Goal: Information Seeking & Learning: Learn about a topic

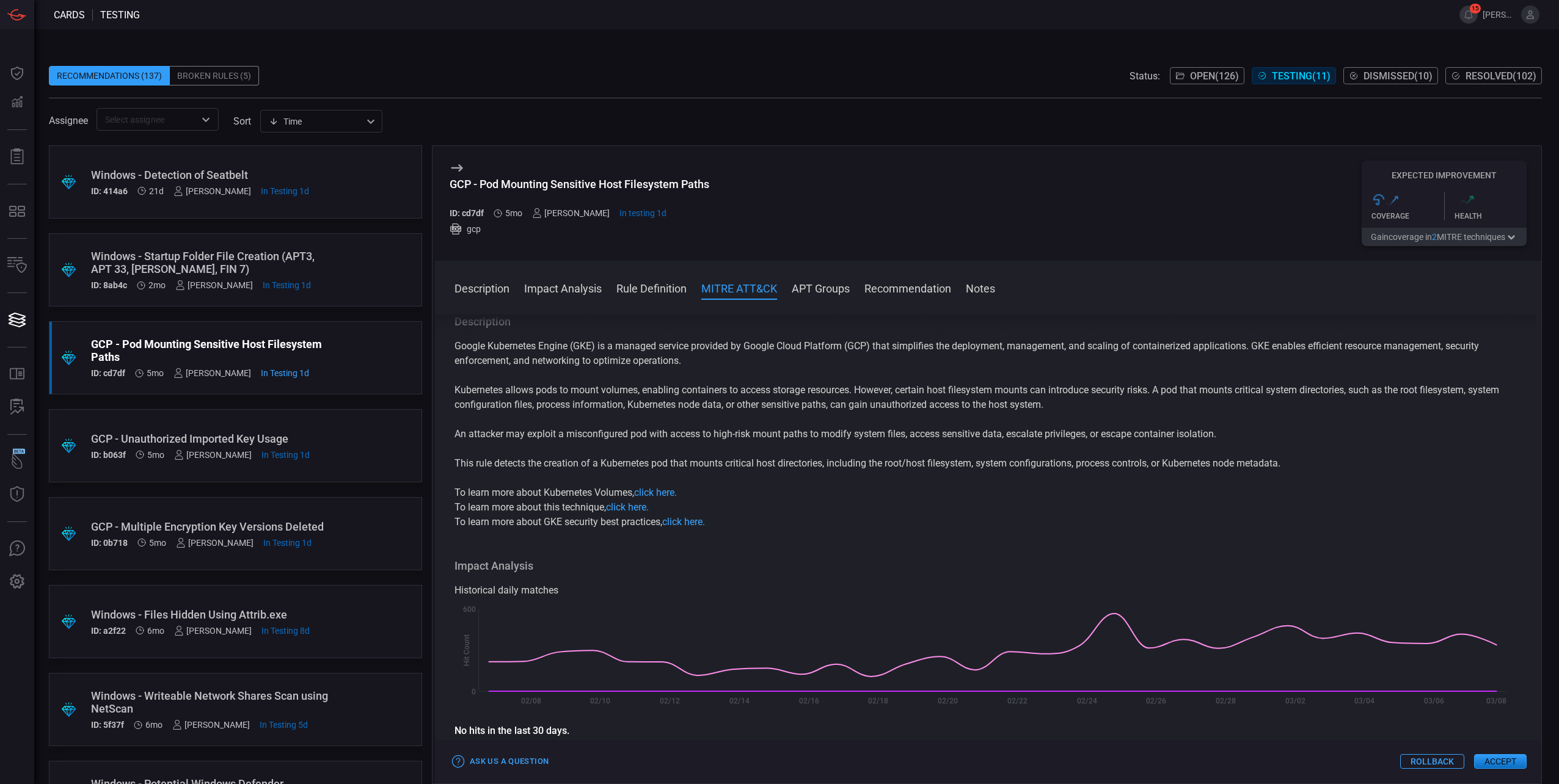
scroll to position [661, 0]
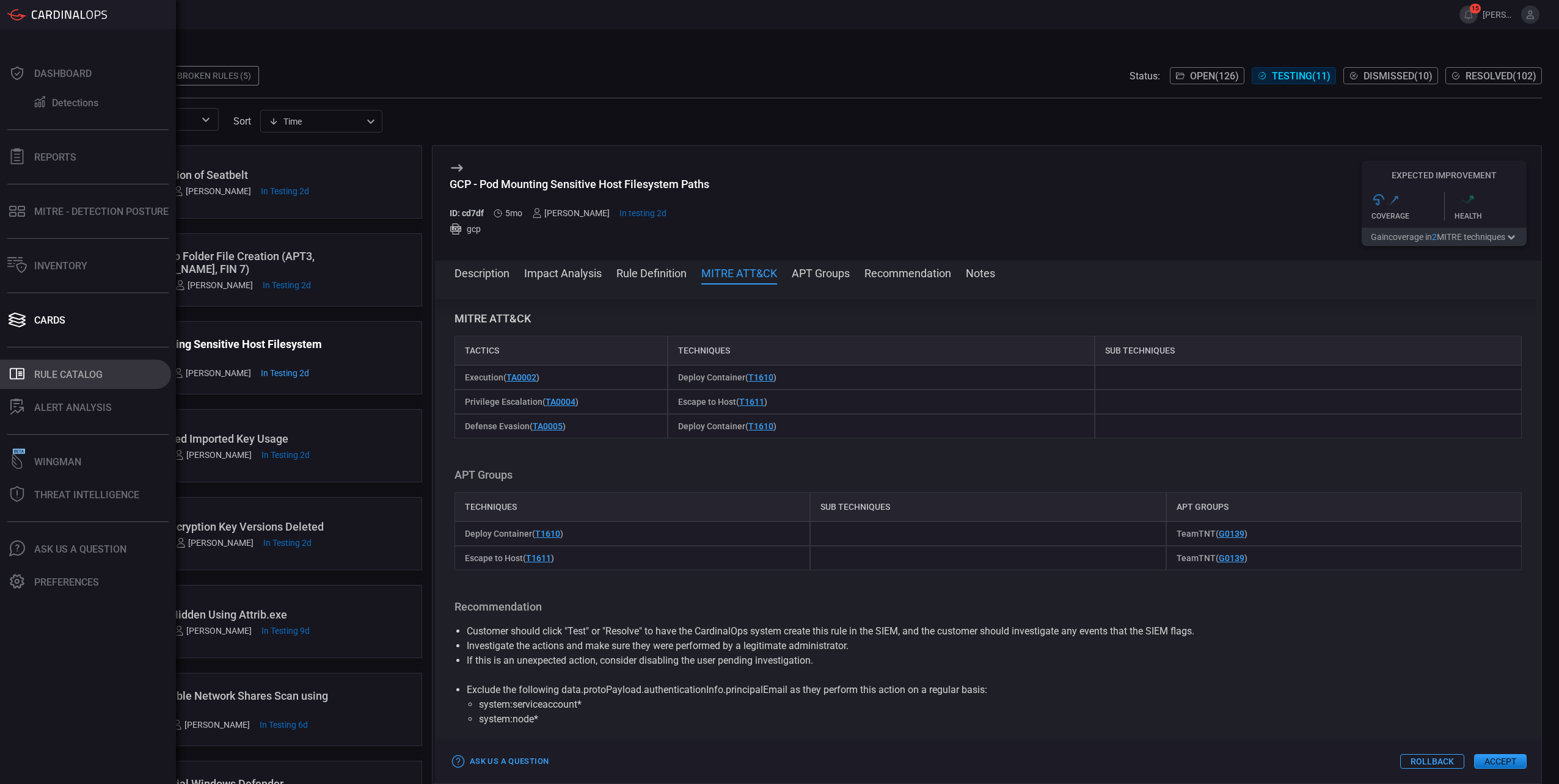
click at [58, 381] on button ".st0_rule_catalog_icon{fill: currentColor;} Rule Catalog" at bounding box center [85, 374] width 171 height 29
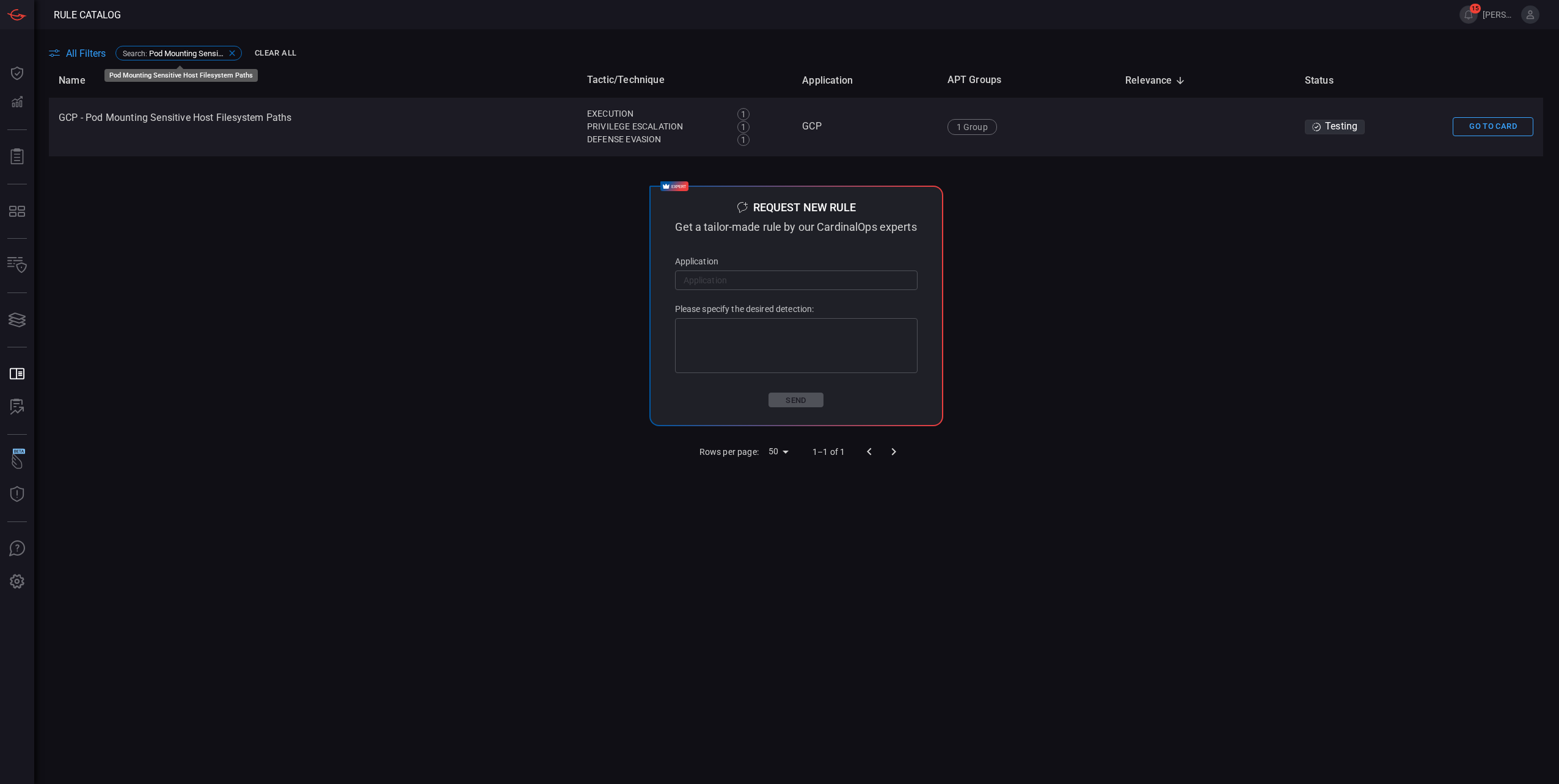
click at [230, 52] on icon at bounding box center [232, 53] width 10 height 10
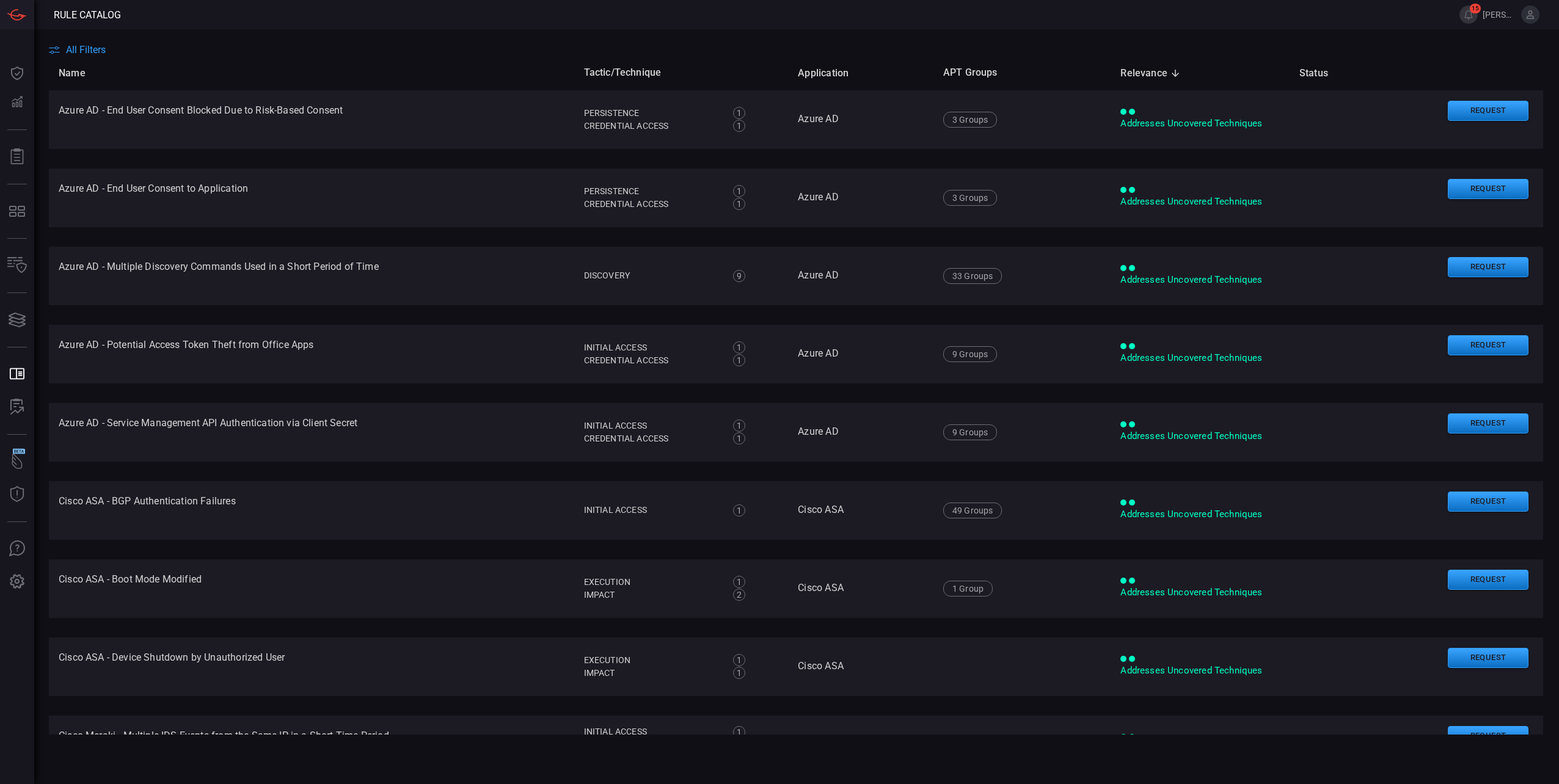
click at [98, 52] on span "All Filters" at bounding box center [85, 50] width 40 height 12
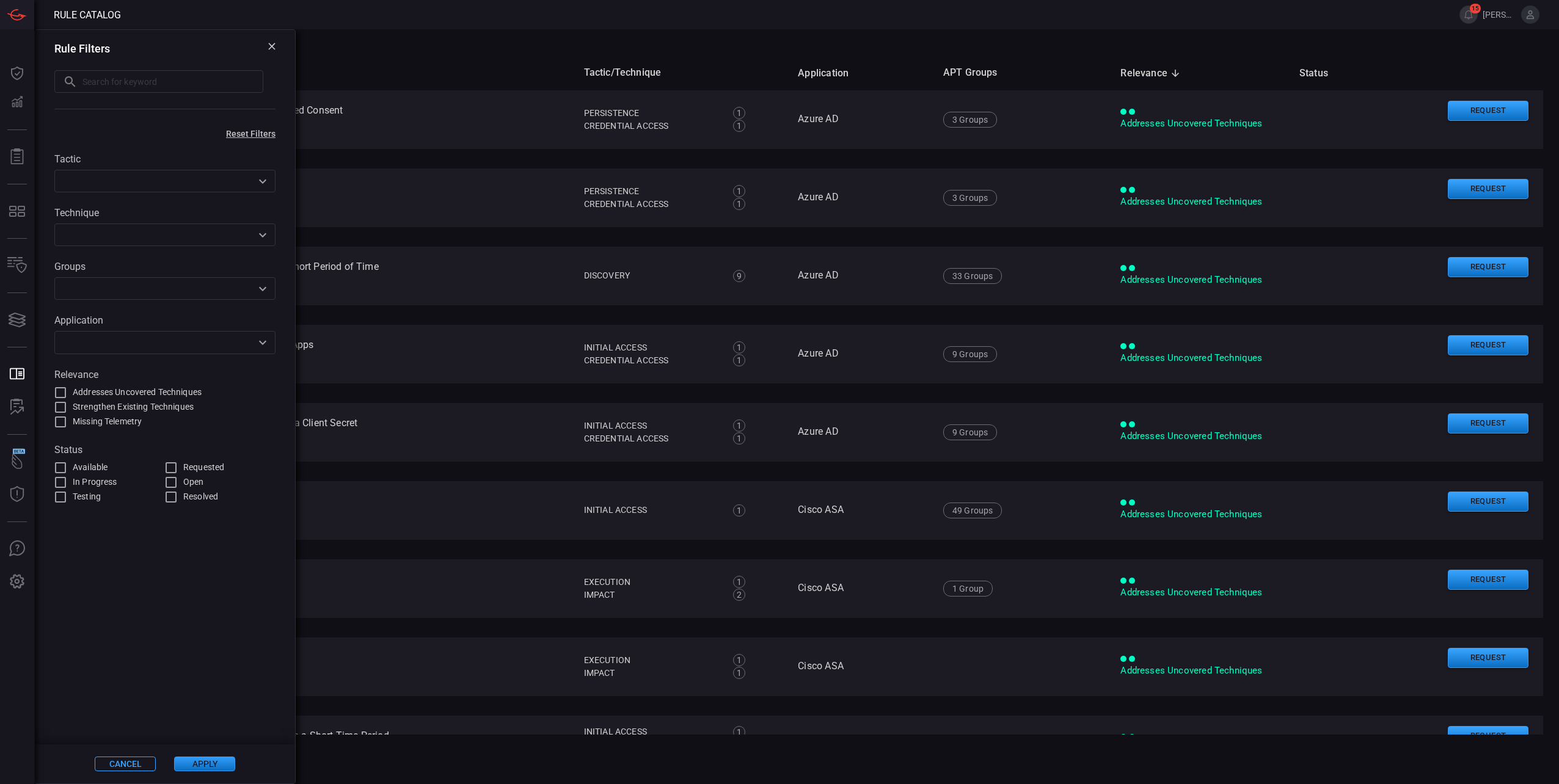
click at [157, 82] on input "text" at bounding box center [172, 82] width 181 height 23
paste input "index=gcp sourcetype IN ("google:gcp:pubsub:audit:admin_activity", "google:gcp:…"
type input "index=gcp sourcetype IN ("google:gcp:pubsub:audit:admin_activity", "google:gcp:…"
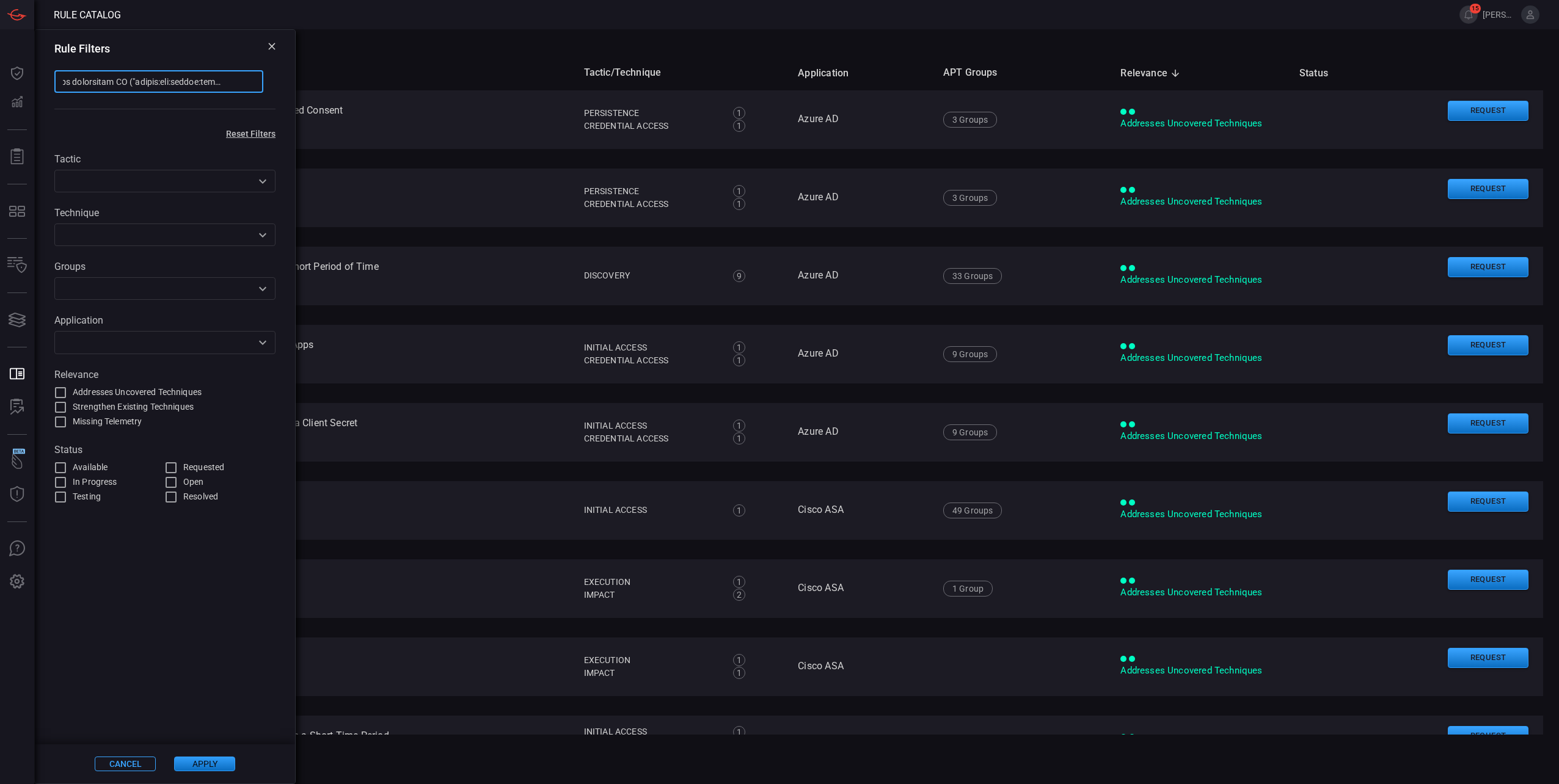
click at [245, 84] on input "text" at bounding box center [159, 82] width 209 height 23
paste input "Public Exposure of Resources"
type input "Public Exposure of Resources"
click at [204, 766] on button "Apply" at bounding box center [205, 764] width 61 height 14
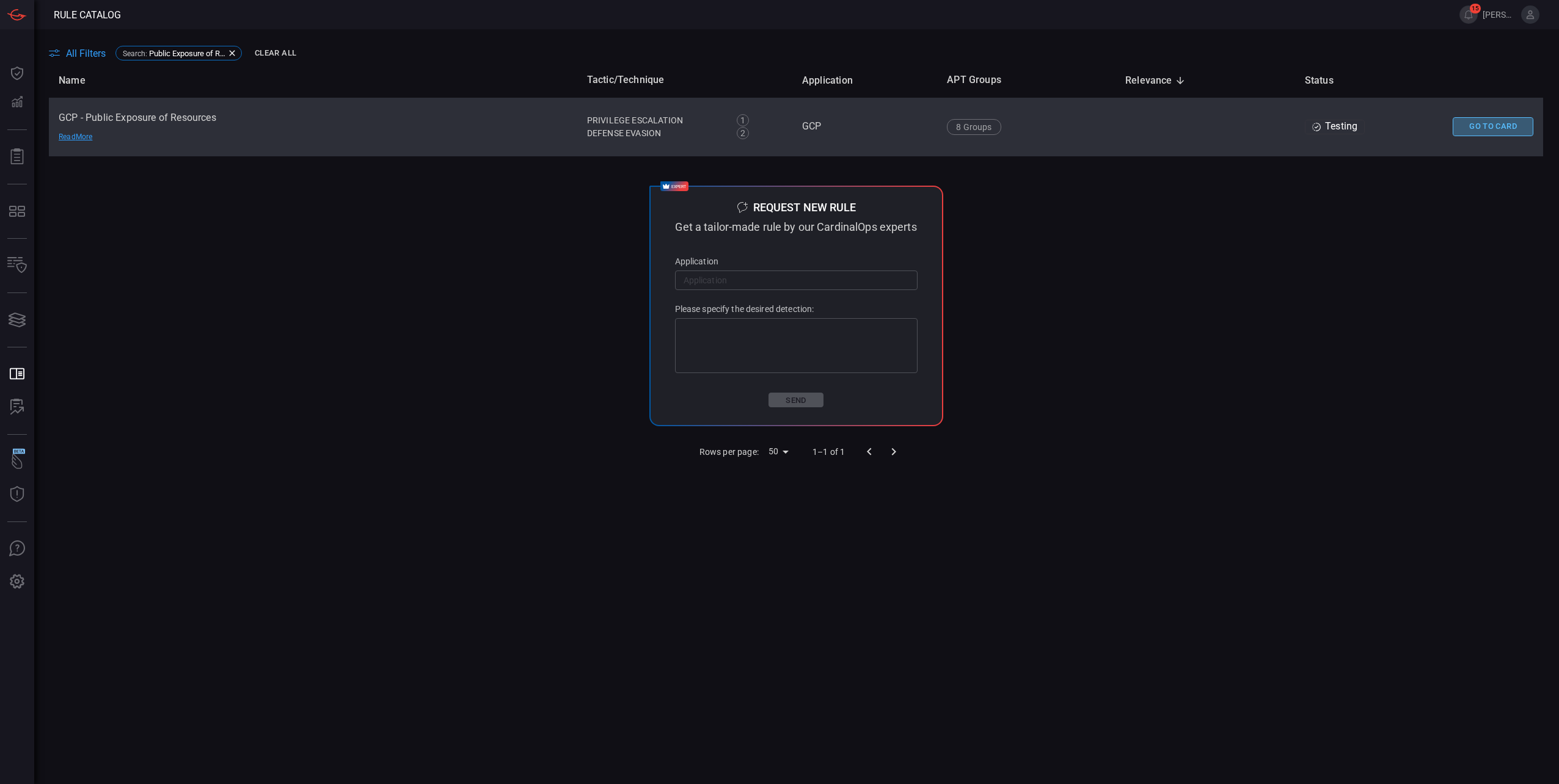
click at [1507, 121] on button "Go To Card" at bounding box center [1493, 127] width 81 height 19
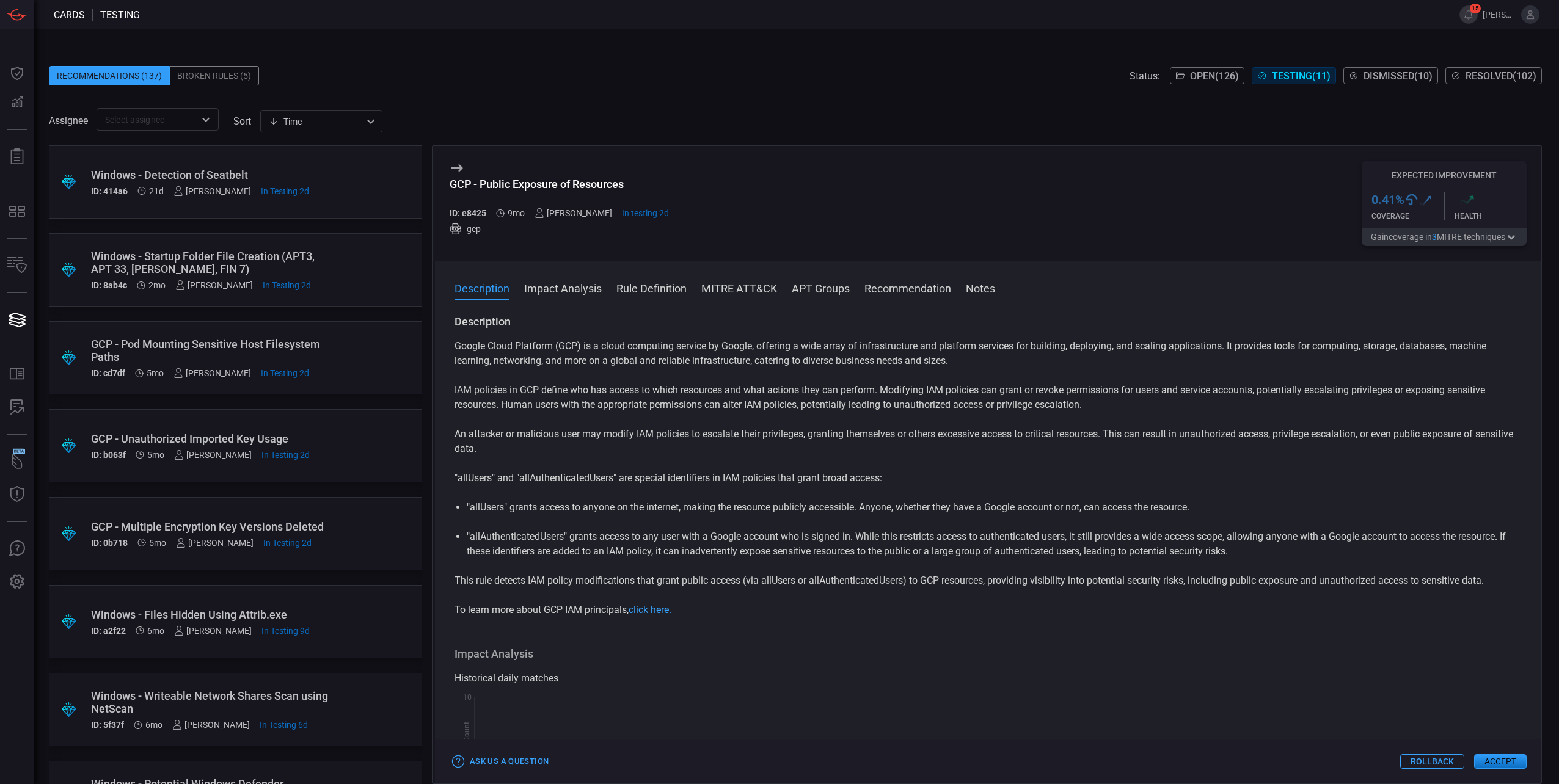
click at [714, 292] on button "MITRE ATT&CK" at bounding box center [739, 288] width 76 height 14
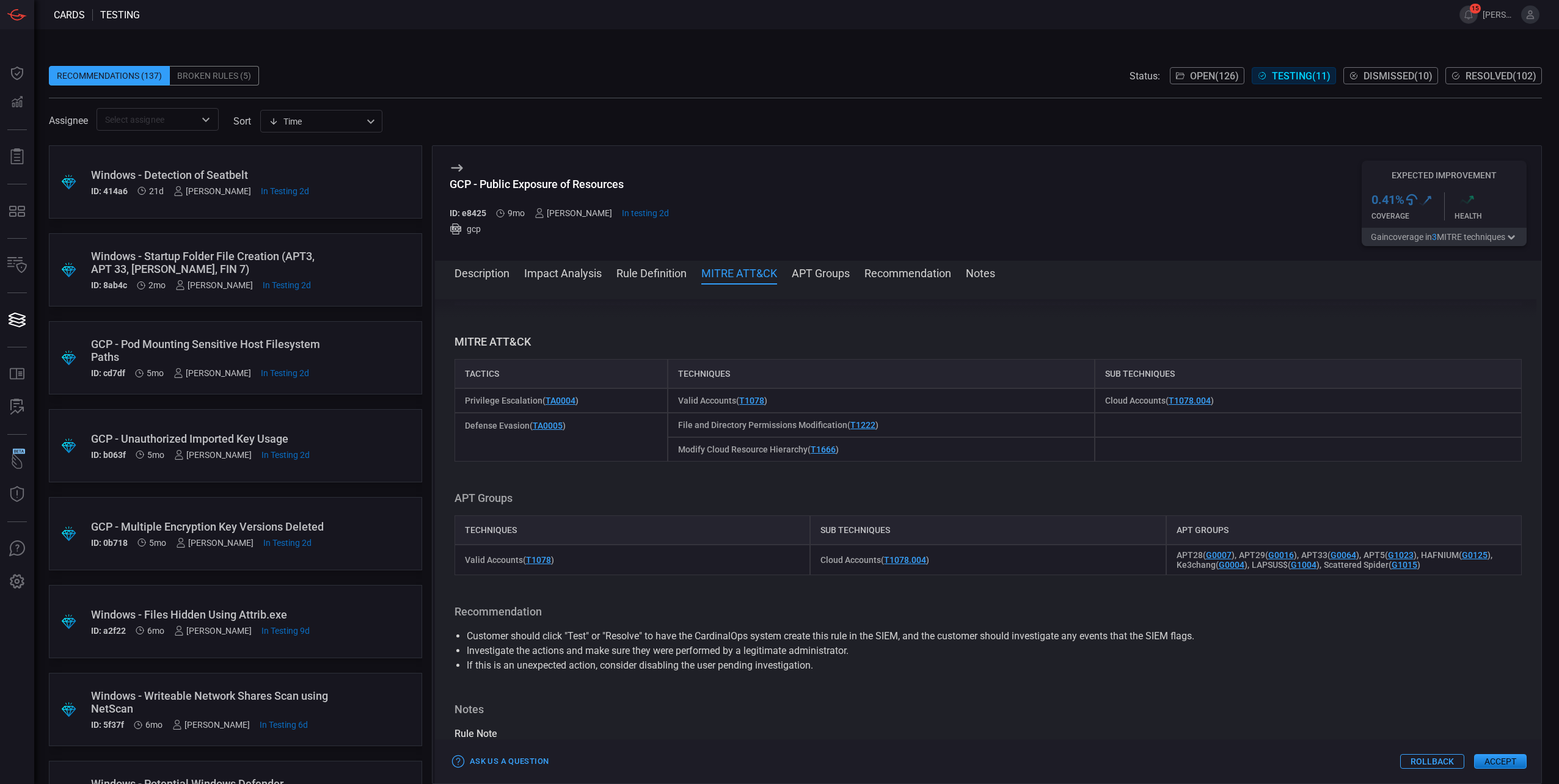
scroll to position [720, 0]
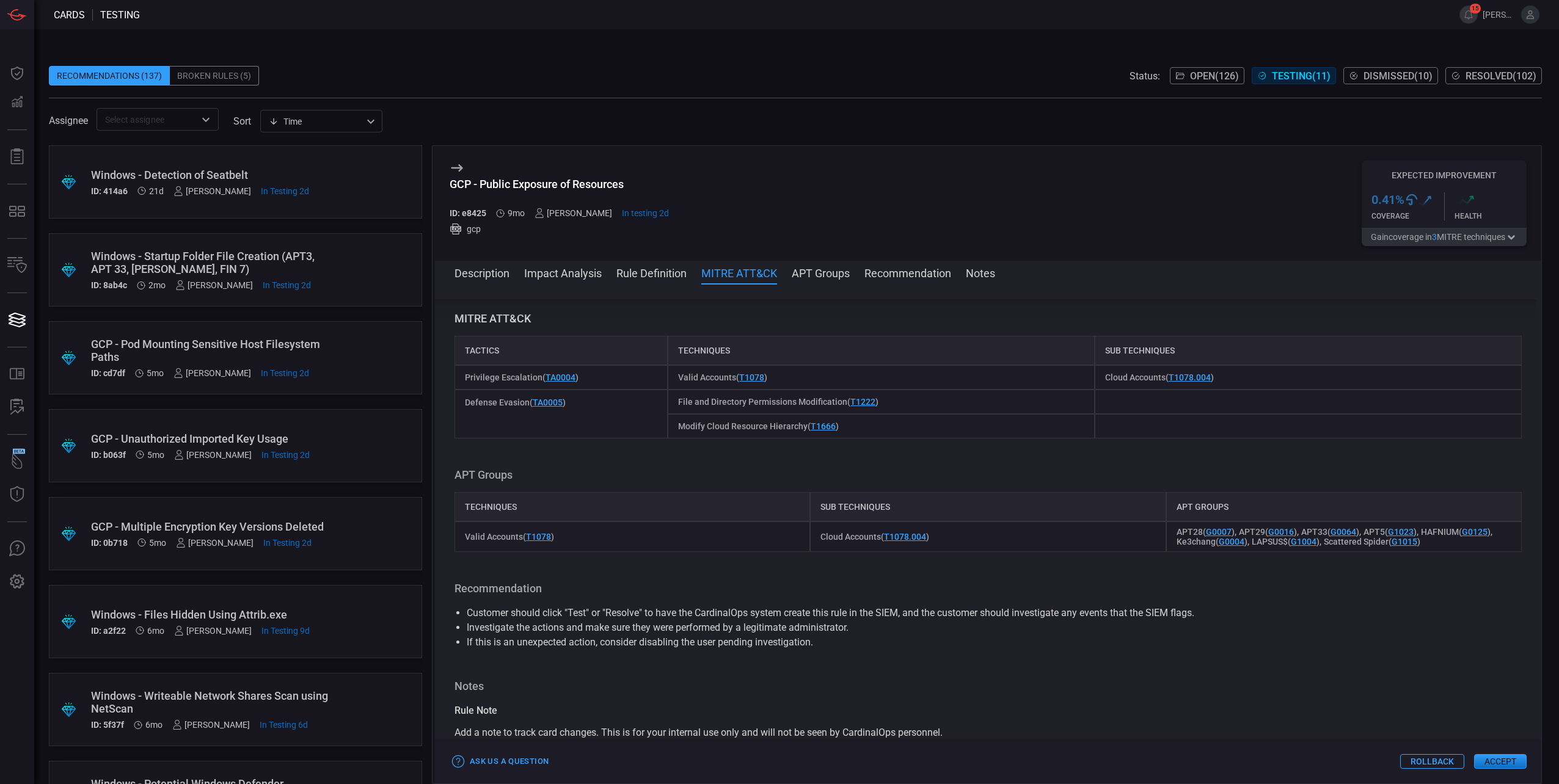
click at [503, 272] on button "Description" at bounding box center [482, 272] width 55 height 14
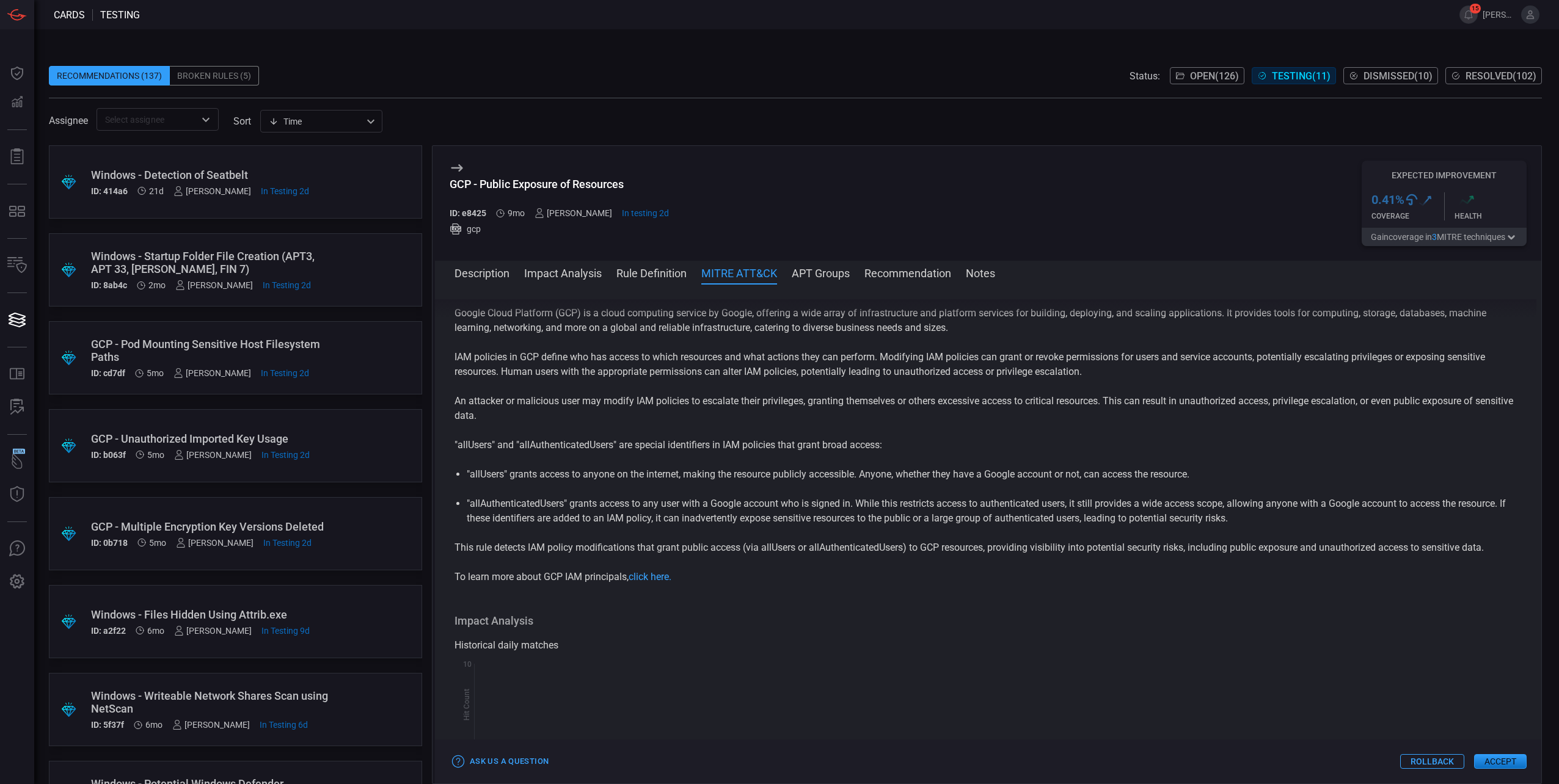
scroll to position [0, 0]
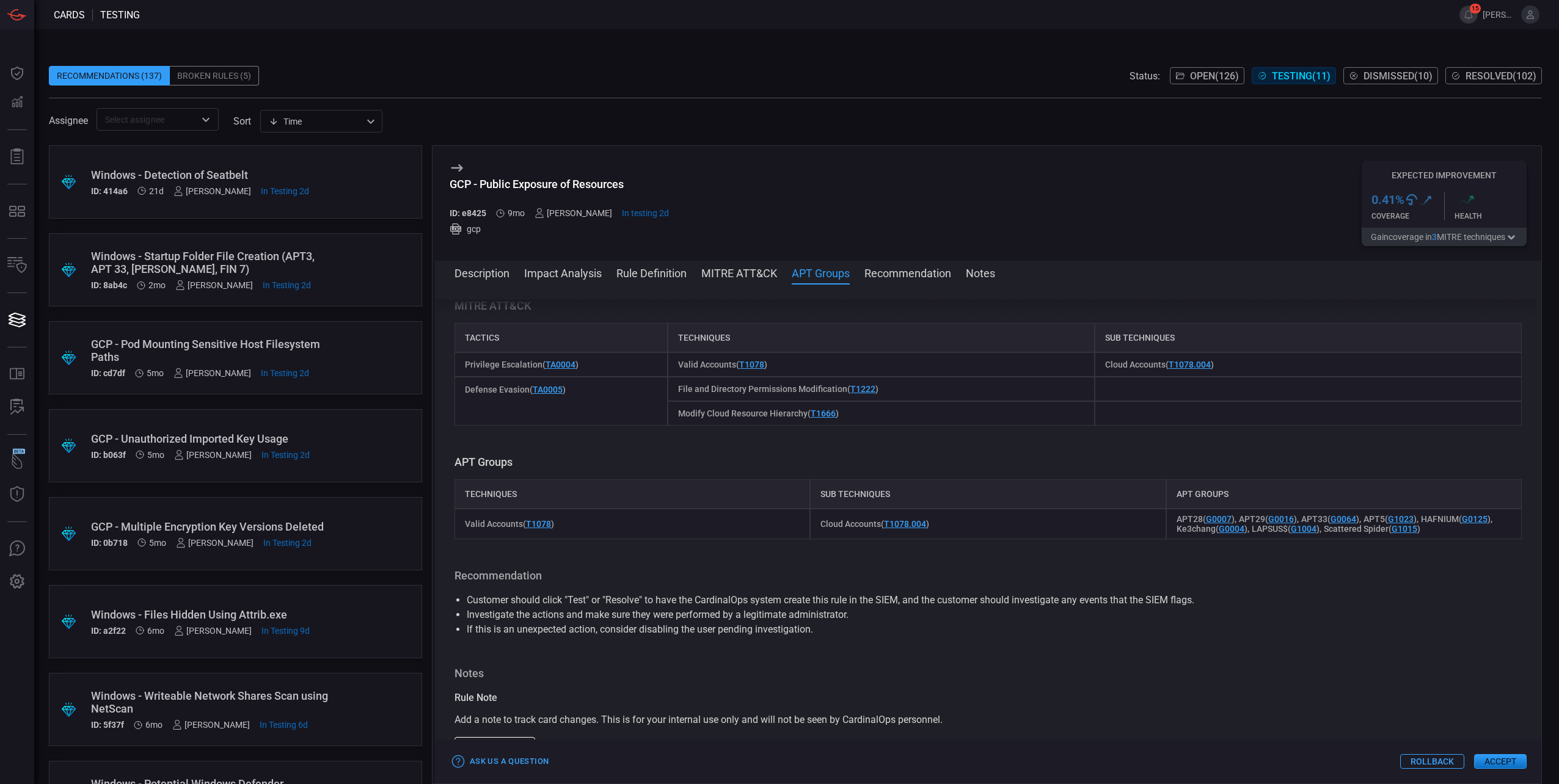
click at [737, 273] on button "MITRE ATT&CK" at bounding box center [739, 272] width 76 height 14
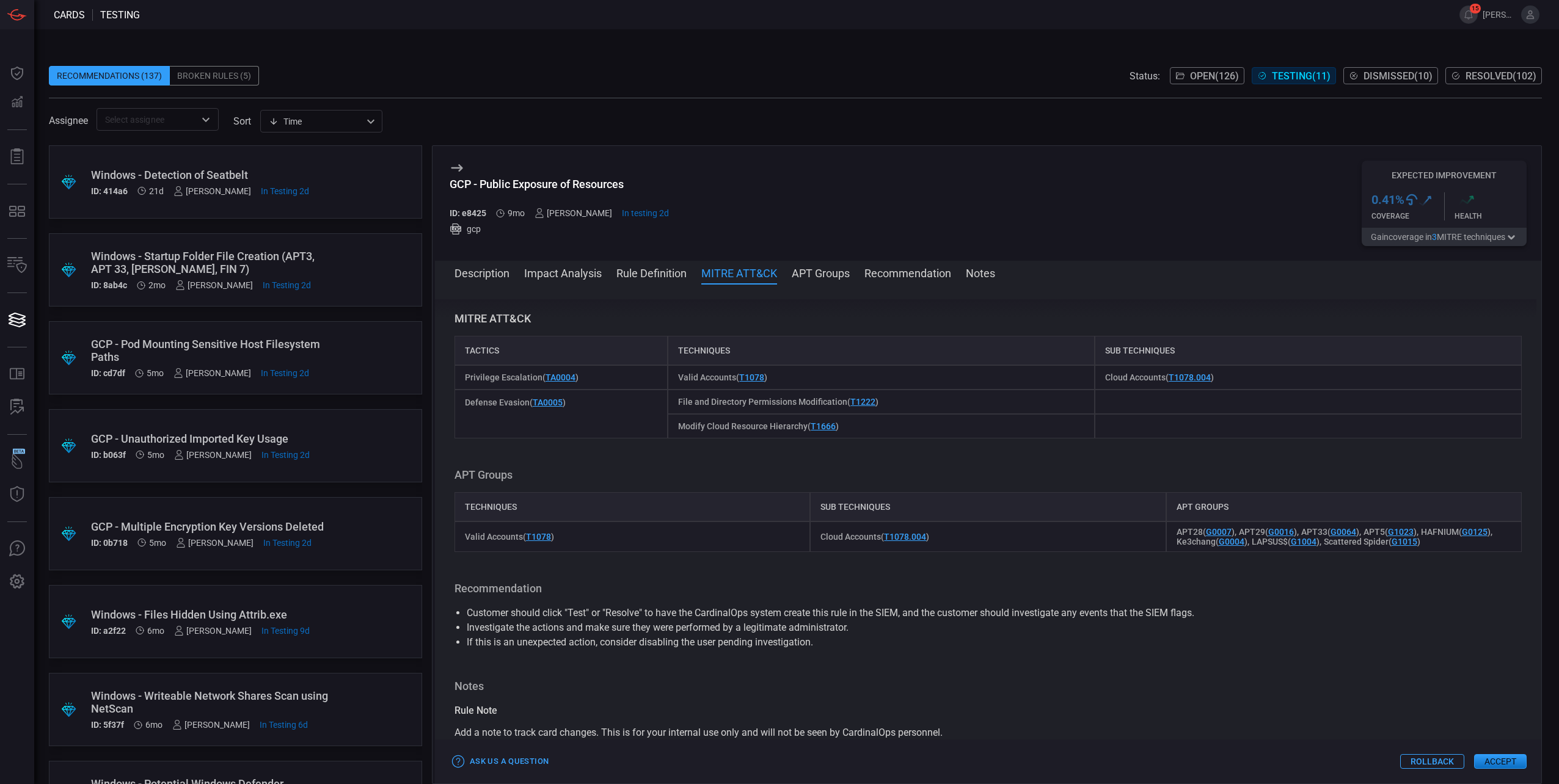
click at [484, 277] on button "Description" at bounding box center [482, 272] width 55 height 14
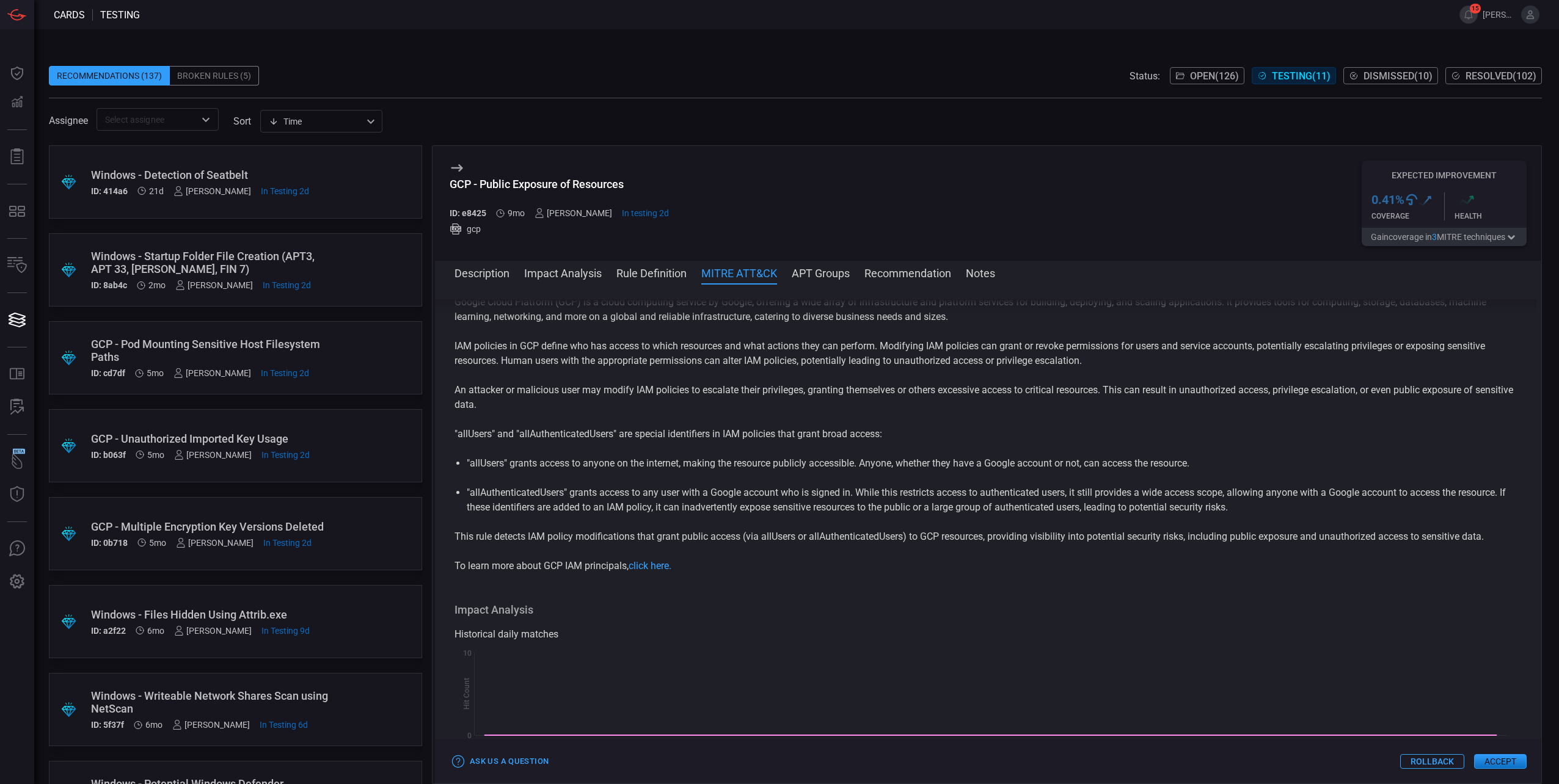
scroll to position [0, 0]
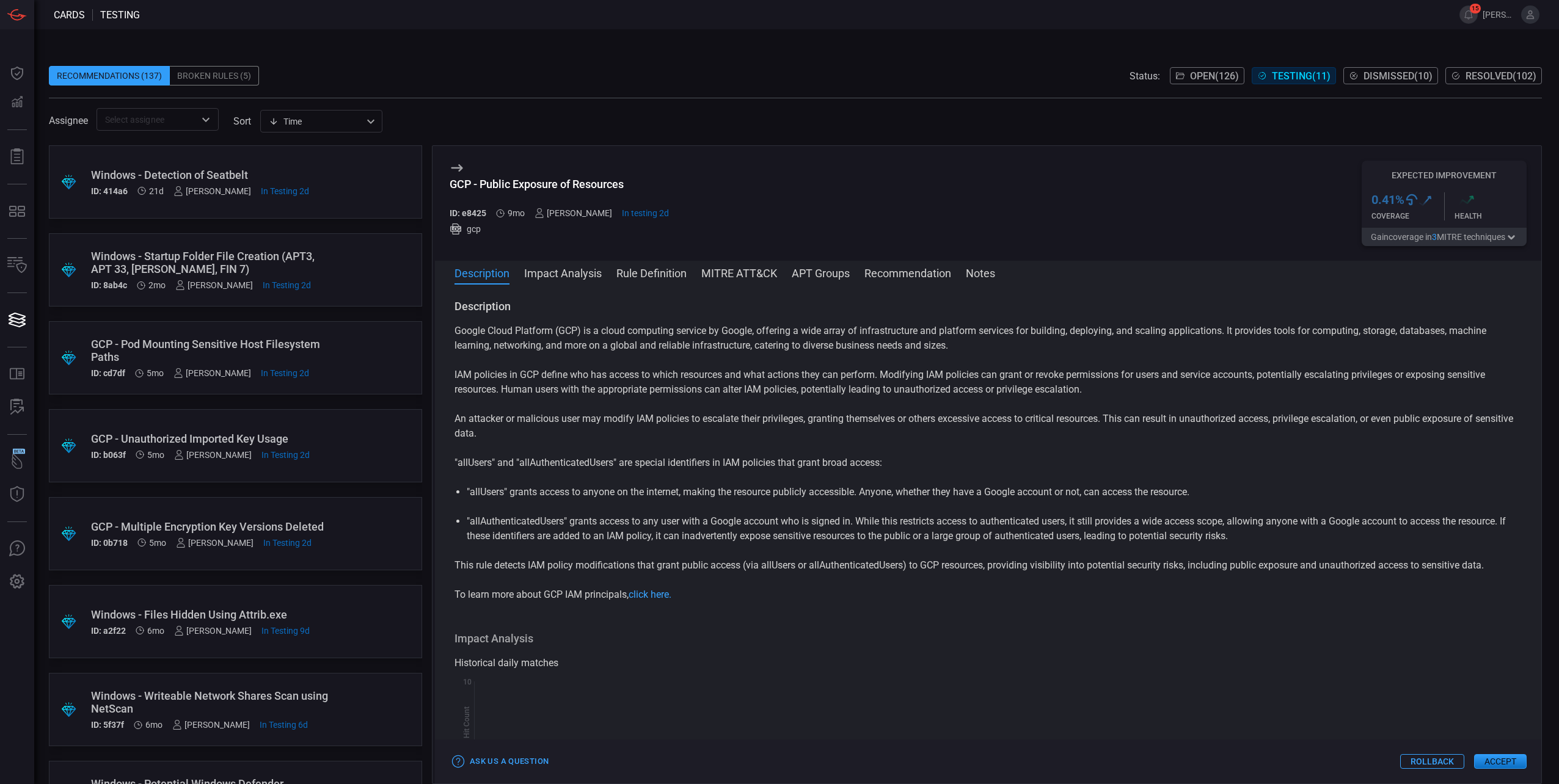
click at [803, 273] on button "APT Groups" at bounding box center [820, 272] width 58 height 14
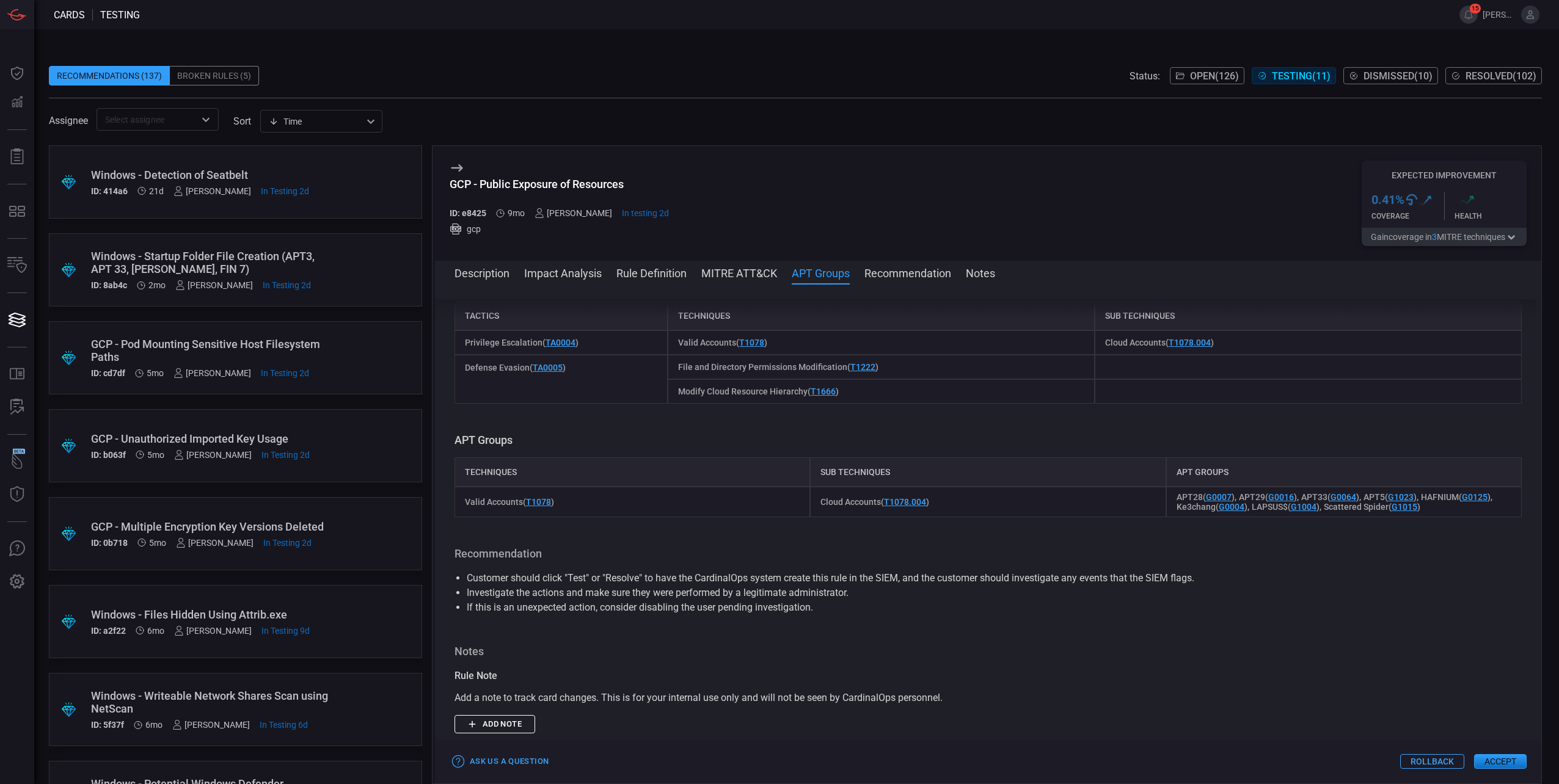
scroll to position [754, 0]
click at [532, 503] on link "T1078" at bounding box center [538, 502] width 25 height 10
click at [540, 507] on link "T1078" at bounding box center [538, 502] width 25 height 10
